Goal: Task Accomplishment & Management: Complete application form

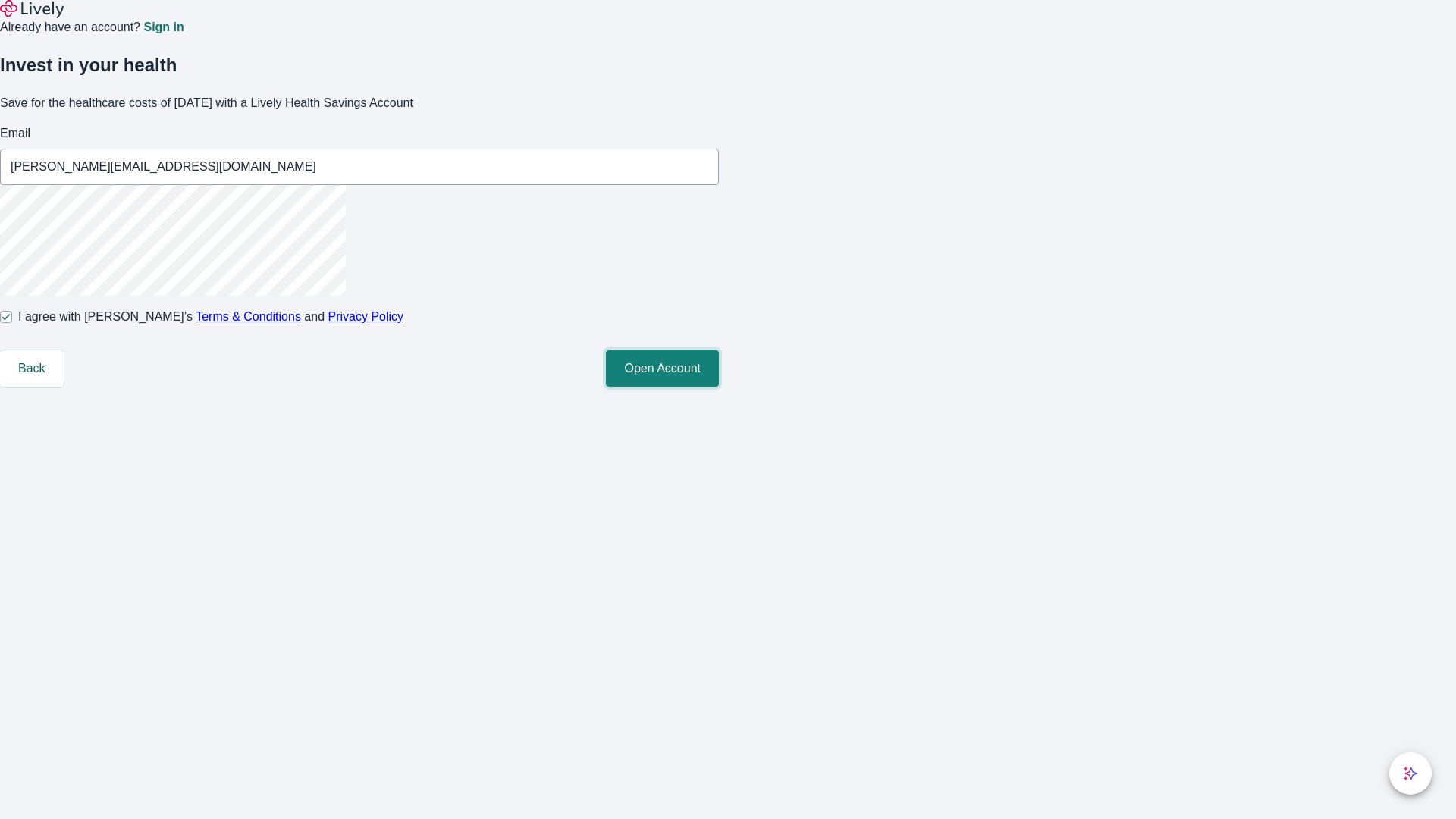
click at [719, 387] on button "Open Account" at bounding box center [662, 368] width 113 height 36
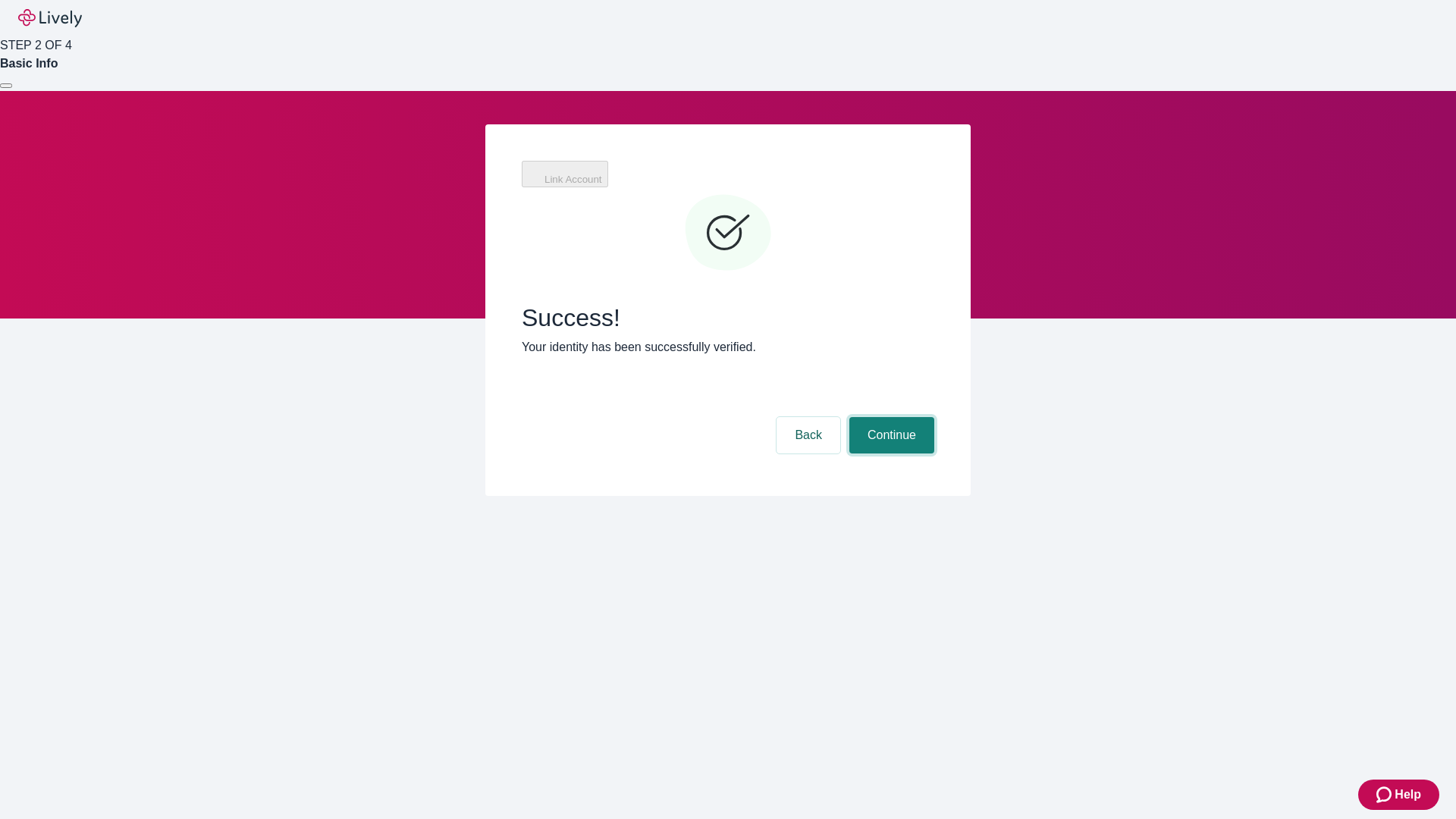
click at [890, 417] on button "Continue" at bounding box center [892, 435] width 85 height 36
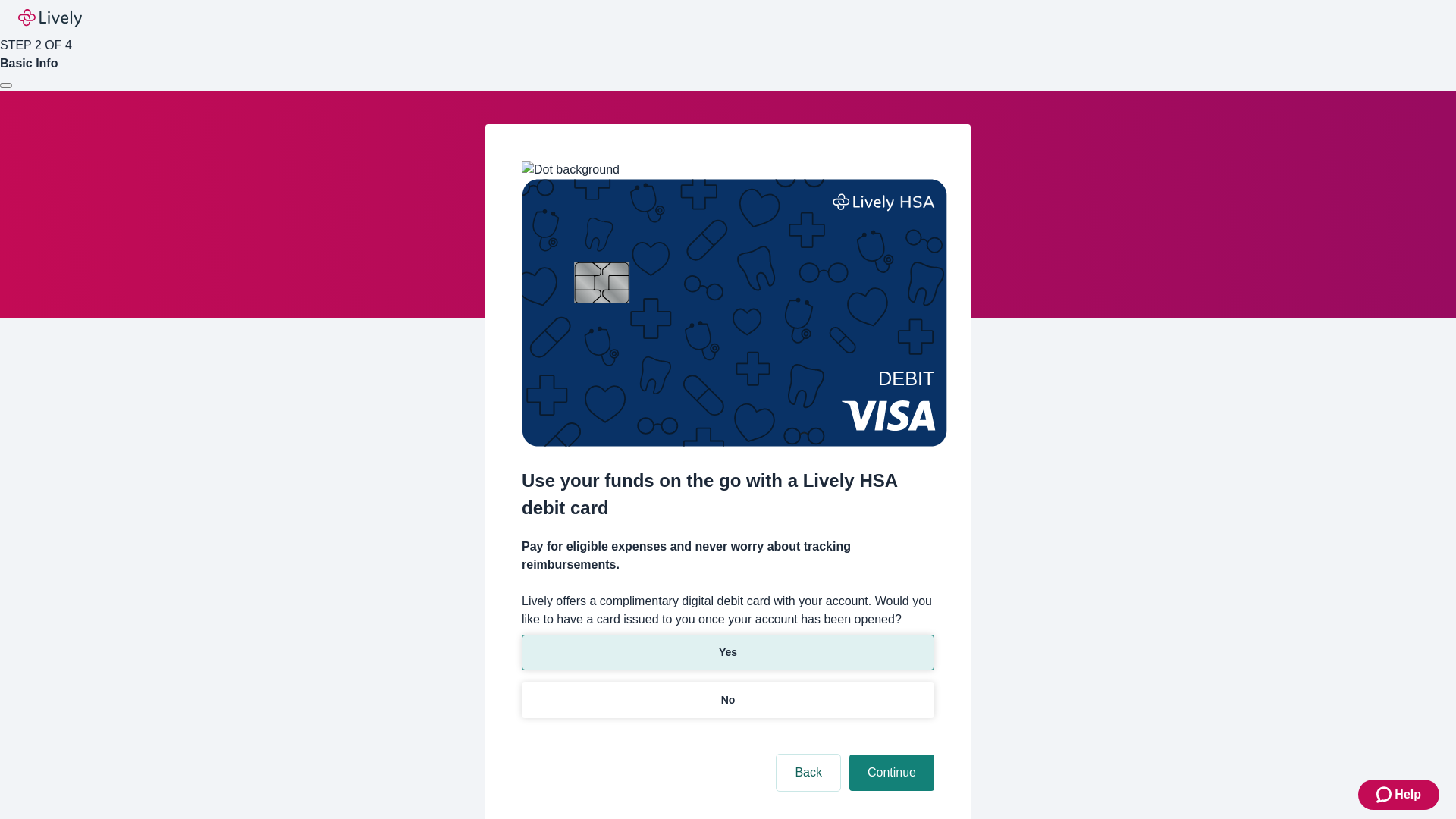
click at [727, 645] on p "Yes" at bounding box center [728, 653] width 18 height 16
click at [890, 755] on button "Continue" at bounding box center [892, 773] width 85 height 36
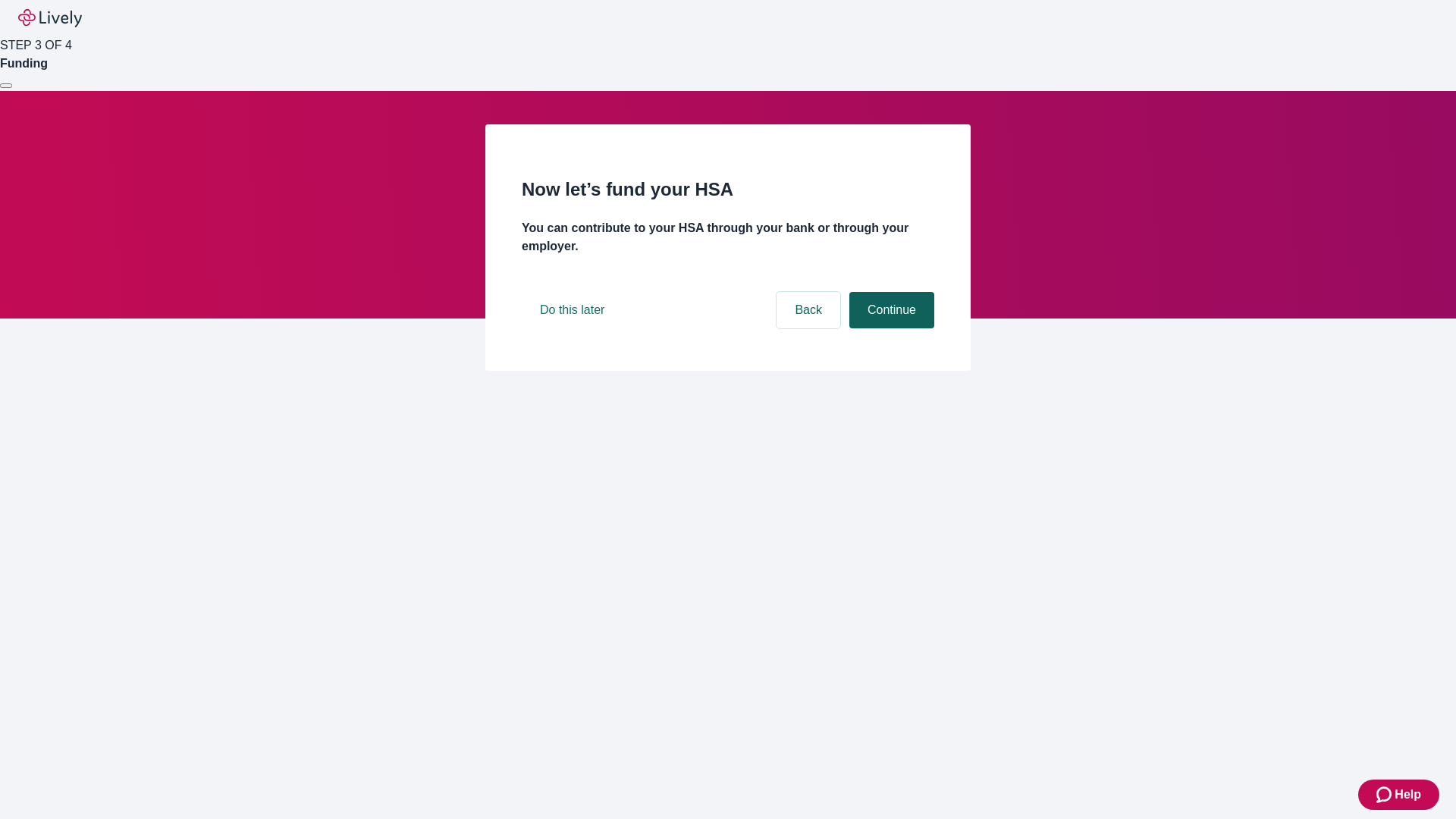
click at [890, 328] on button "Continue" at bounding box center [892, 310] width 85 height 36
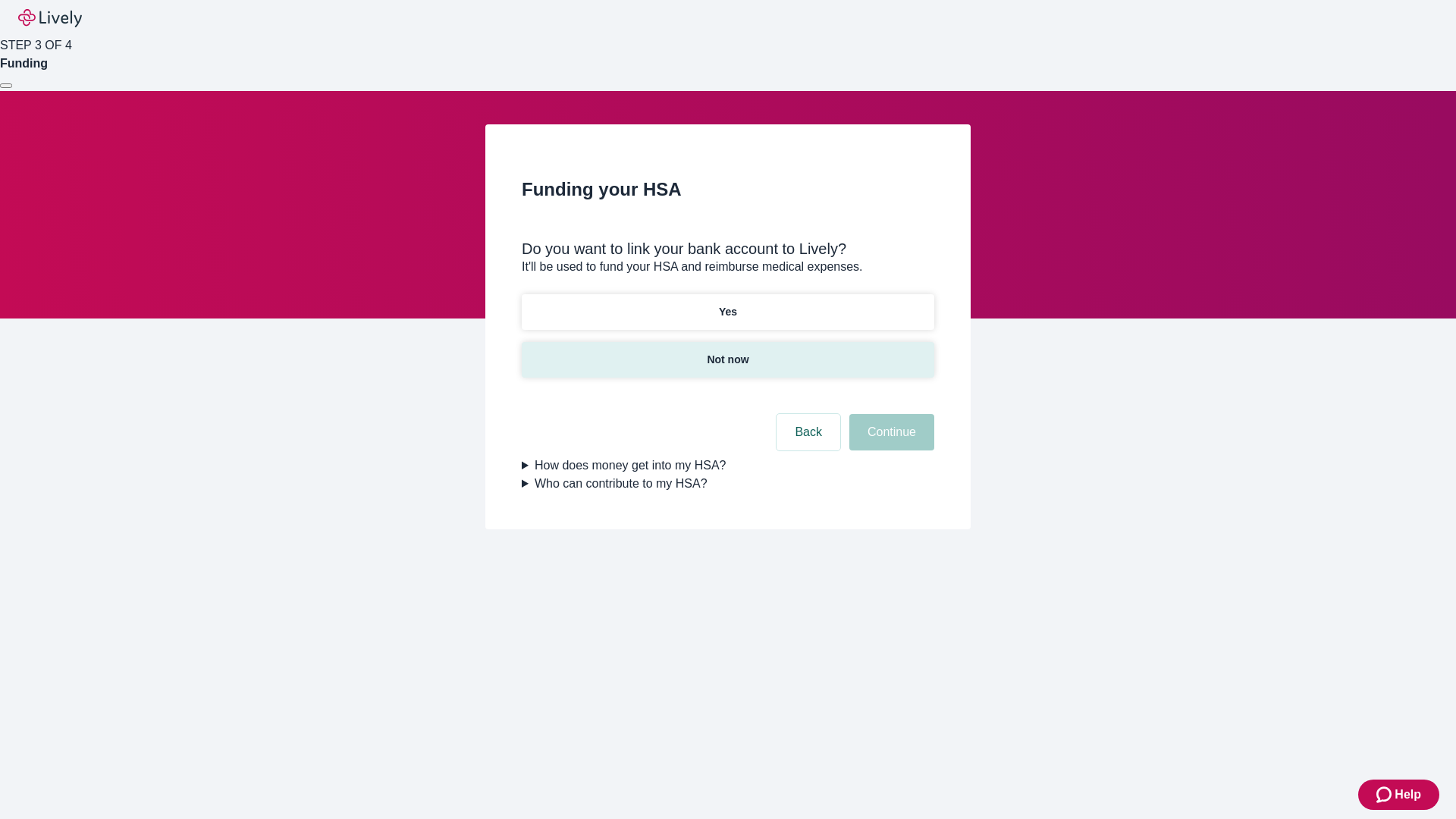
click at [727, 352] on p "Not now" at bounding box center [728, 360] width 42 height 16
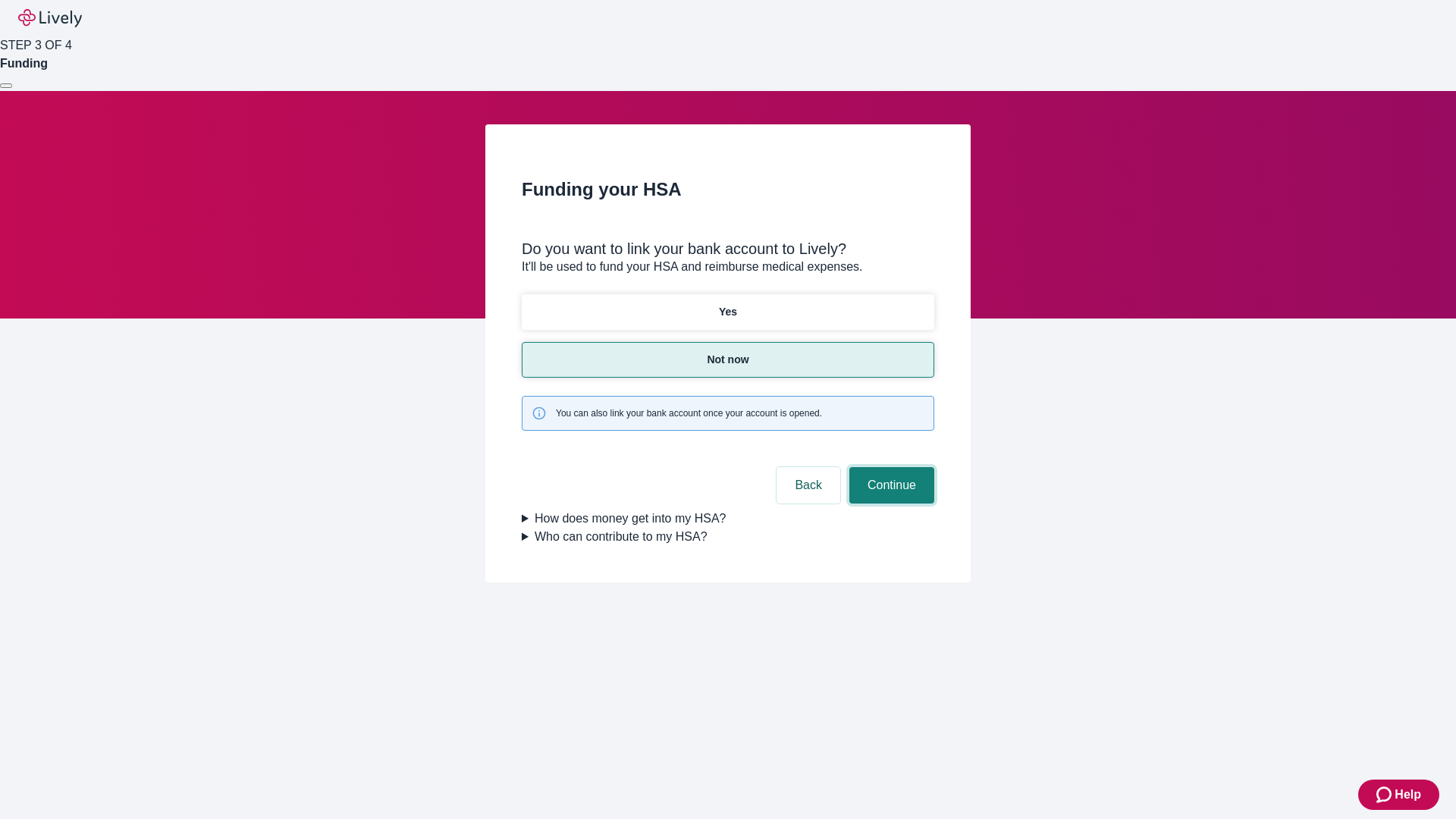
click at [890, 467] on button "Continue" at bounding box center [892, 485] width 85 height 36
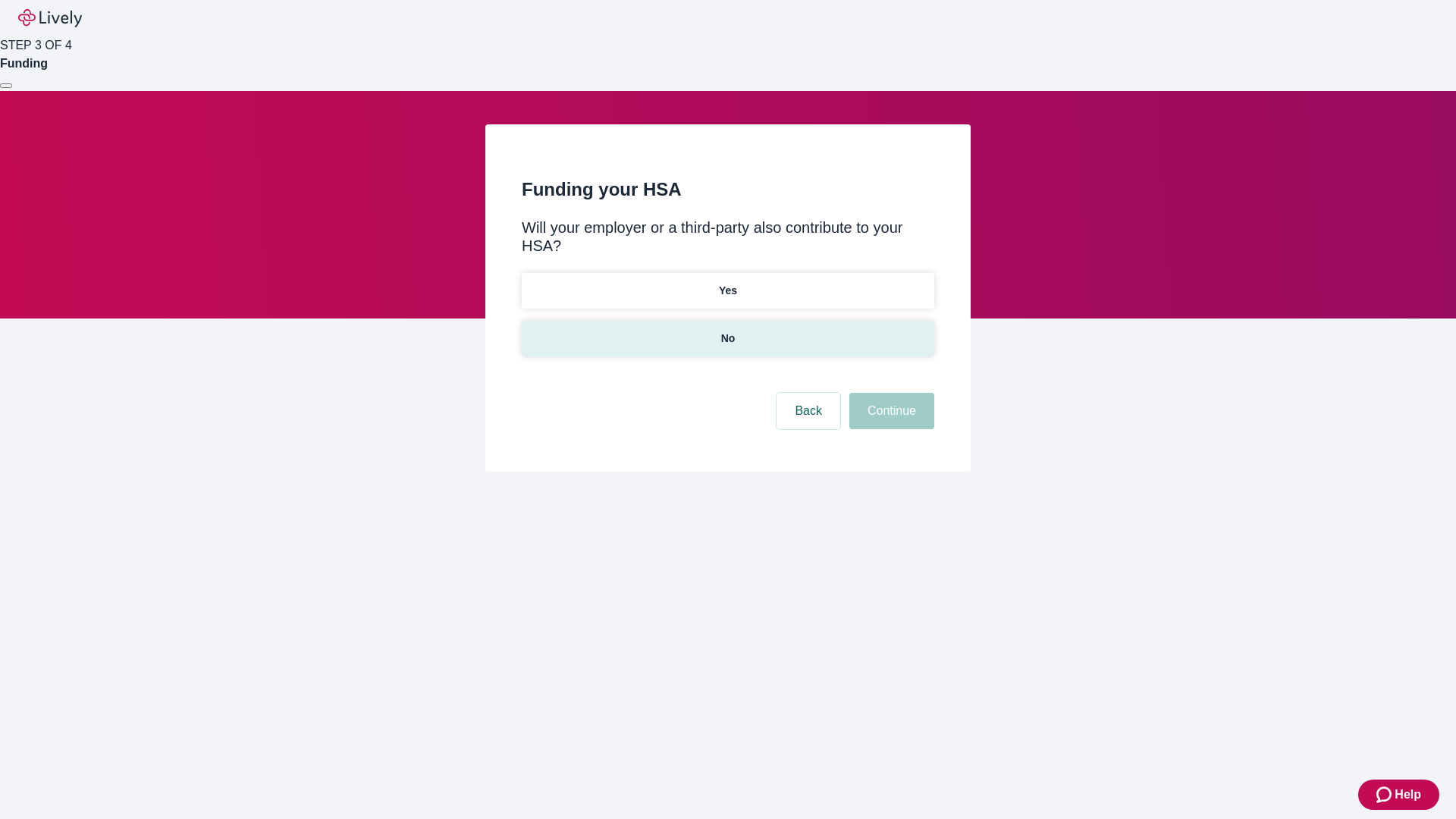
click at [727, 331] on p "No" at bounding box center [728, 338] width 14 height 16
click at [890, 393] on button "Continue" at bounding box center [892, 410] width 85 height 36
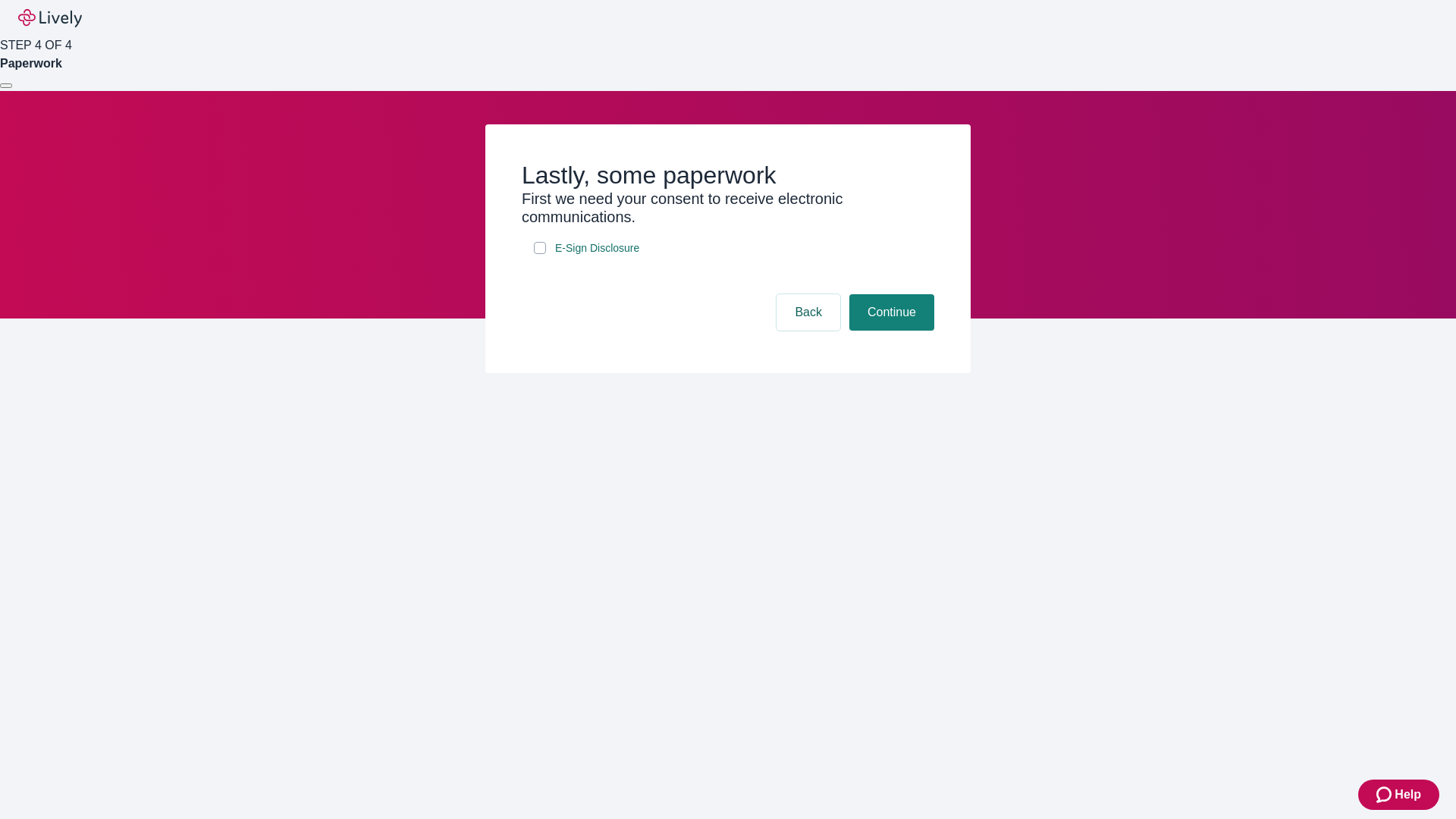
click at [540, 254] on input "E-Sign Disclosure" at bounding box center [540, 248] width 12 height 12
checkbox input "true"
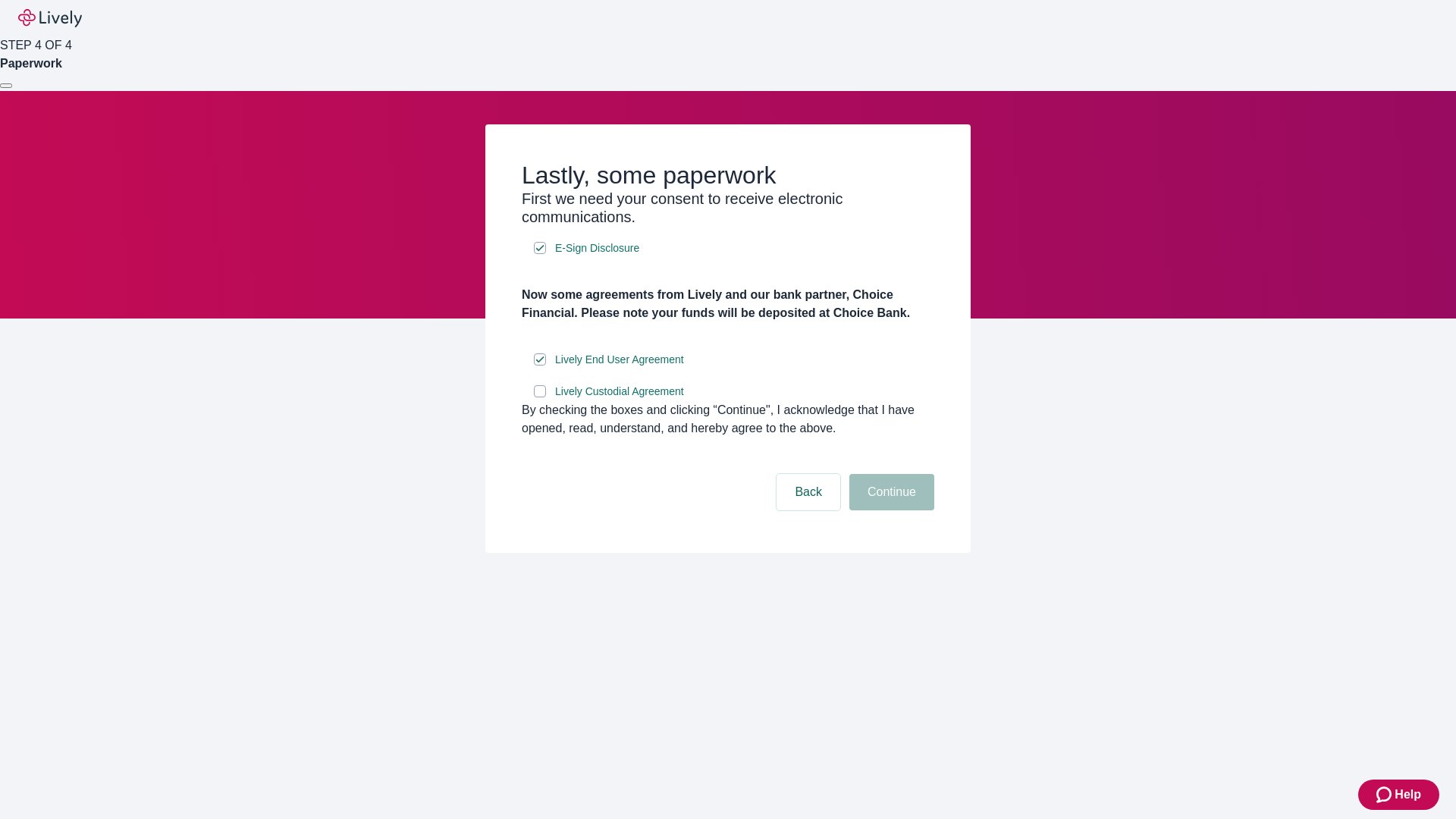
click at [540, 398] on input "Lively Custodial Agreement" at bounding box center [540, 391] width 12 height 12
checkbox input "true"
click at [890, 510] on button "Continue" at bounding box center [892, 492] width 85 height 36
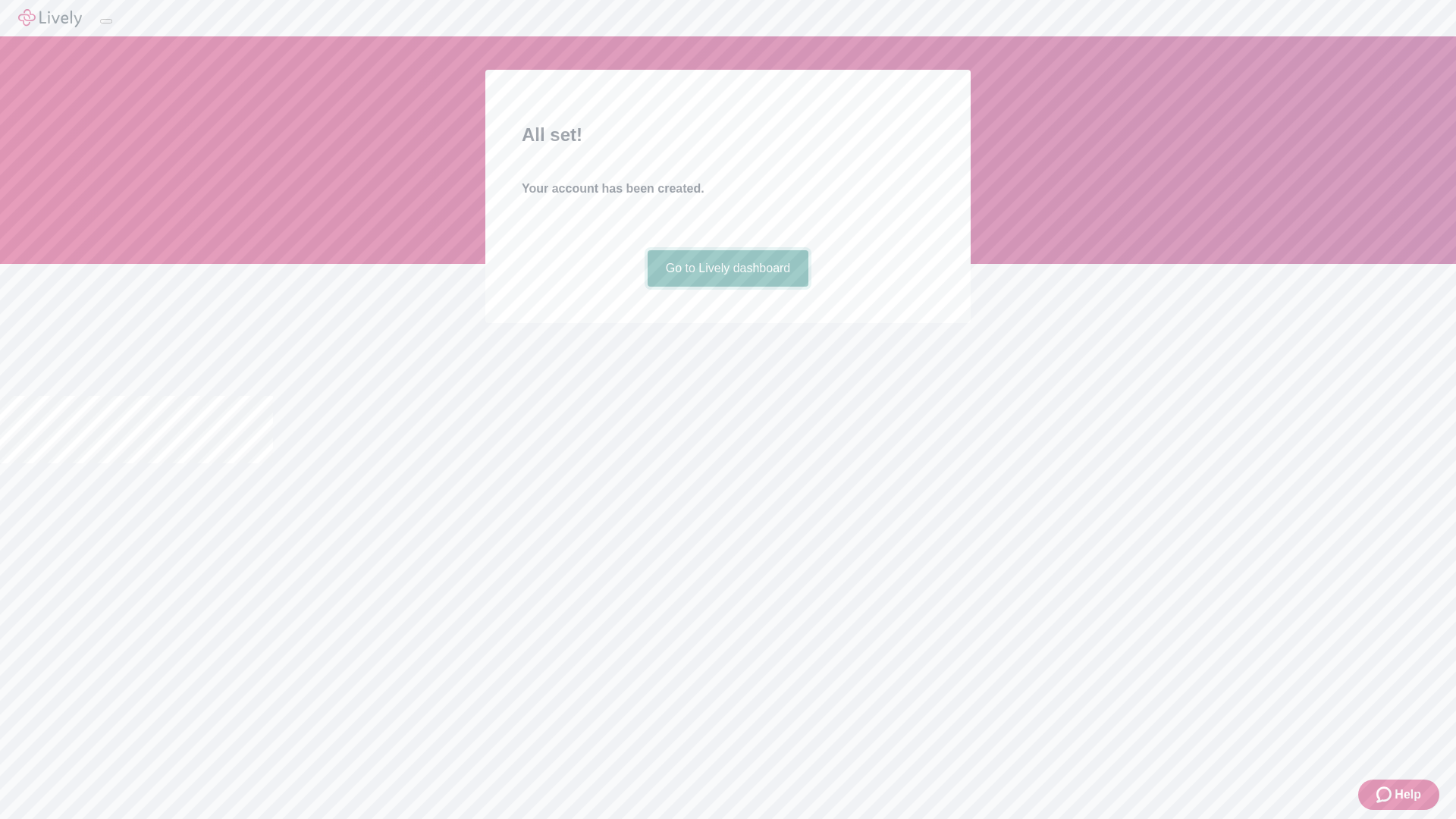
click at [727, 287] on link "Go to Lively dashboard" at bounding box center [728, 268] width 162 height 36
